Goal: Task Accomplishment & Management: Manage account settings

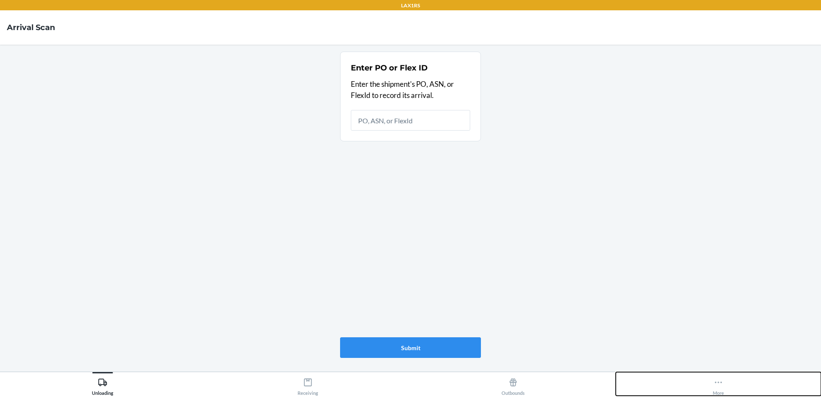
click at [720, 387] on div "More" at bounding box center [718, 384] width 11 height 21
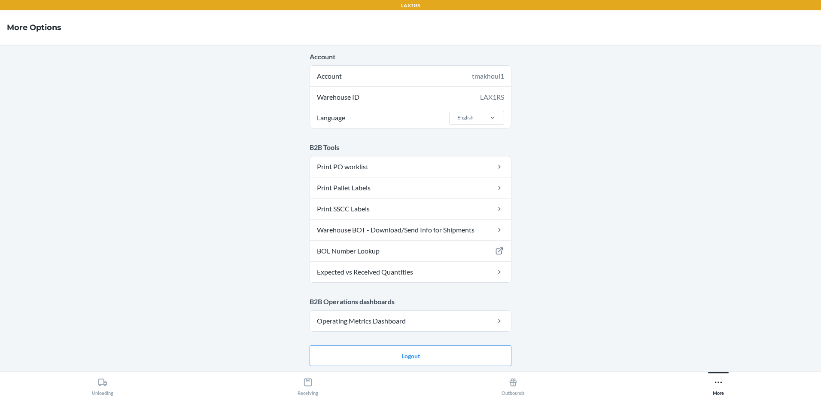
click at [438, 336] on main "Account Account tmakhoul1 Warehouse ID LAX1RS Language English B2B Tools Print …" at bounding box center [410, 208] width 821 height 327
click at [442, 353] on button "Logout" at bounding box center [411, 355] width 202 height 21
